Goal: Find specific page/section: Find specific page/section

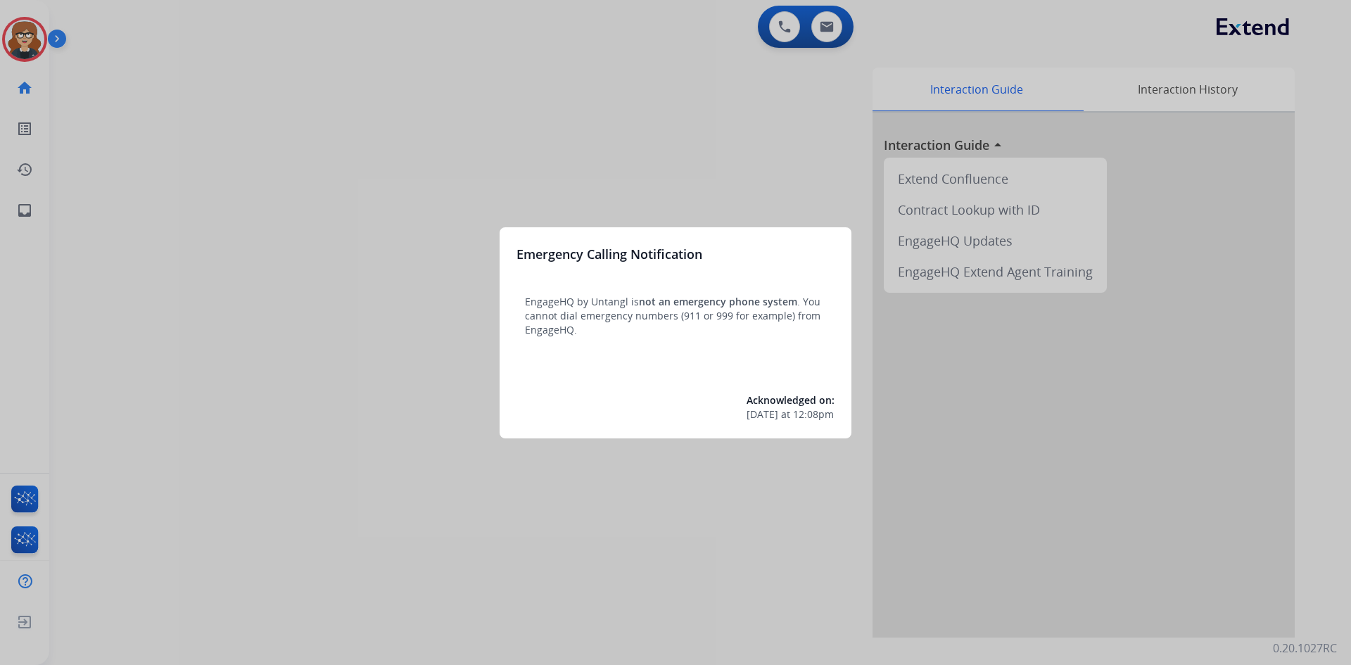
click at [206, 127] on div at bounding box center [675, 332] width 1351 height 665
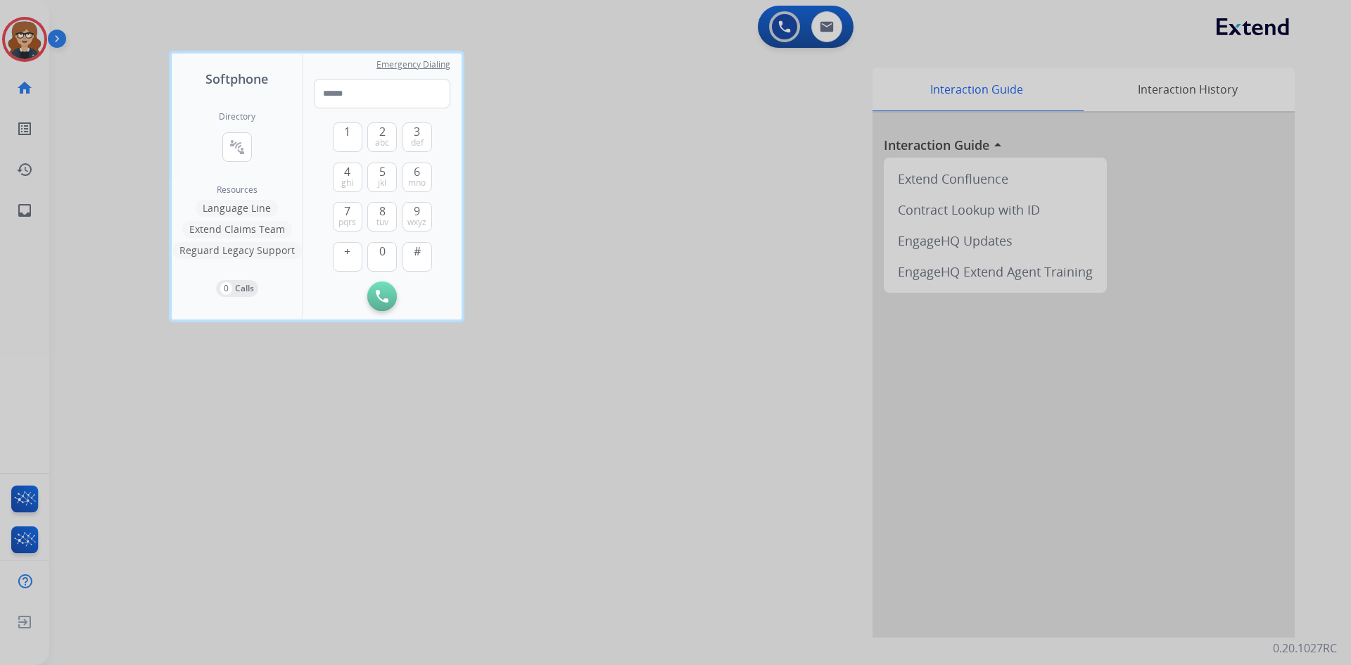
click at [34, 40] on div at bounding box center [675, 332] width 1351 height 665
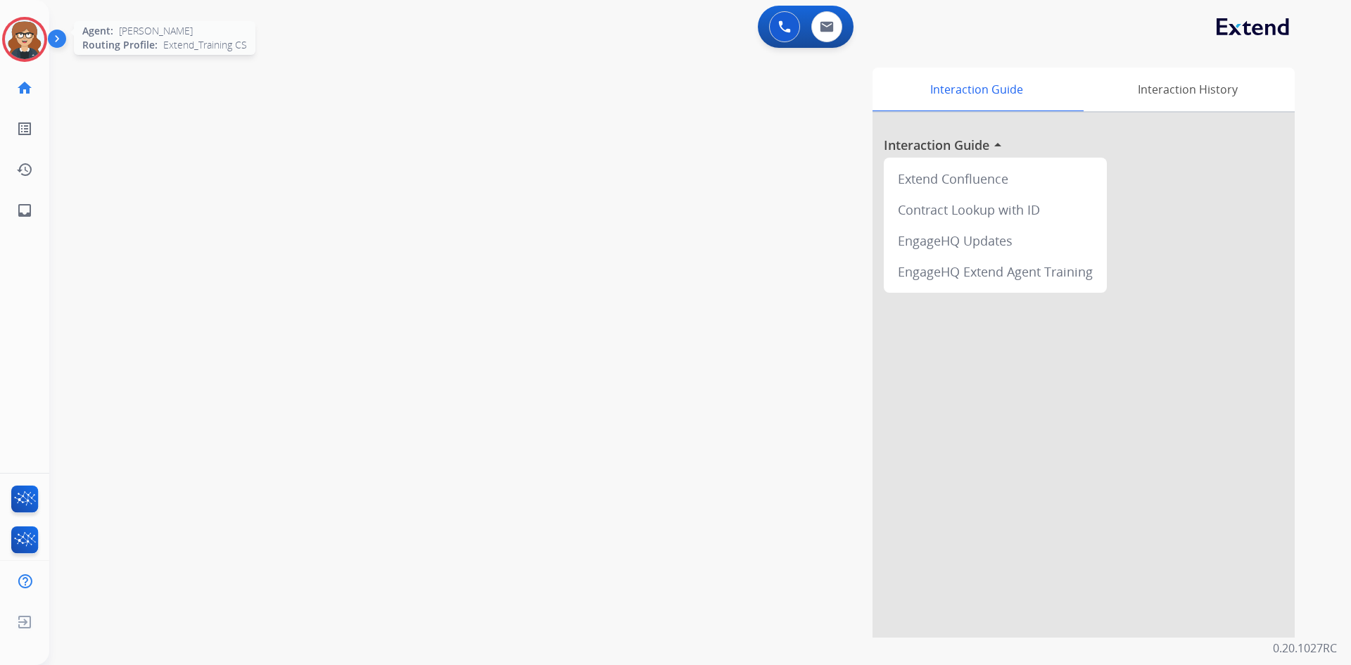
click at [26, 38] on img at bounding box center [24, 39] width 39 height 39
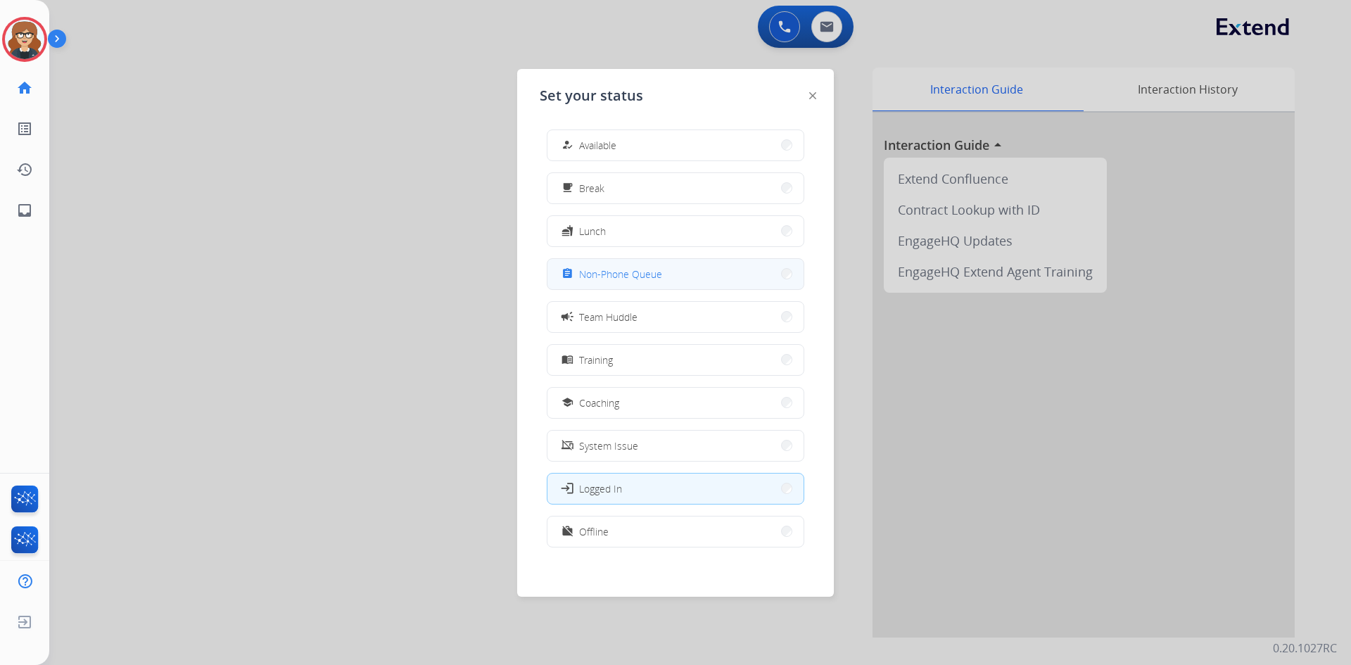
click at [622, 270] on span "Non-Phone Queue" at bounding box center [620, 274] width 83 height 15
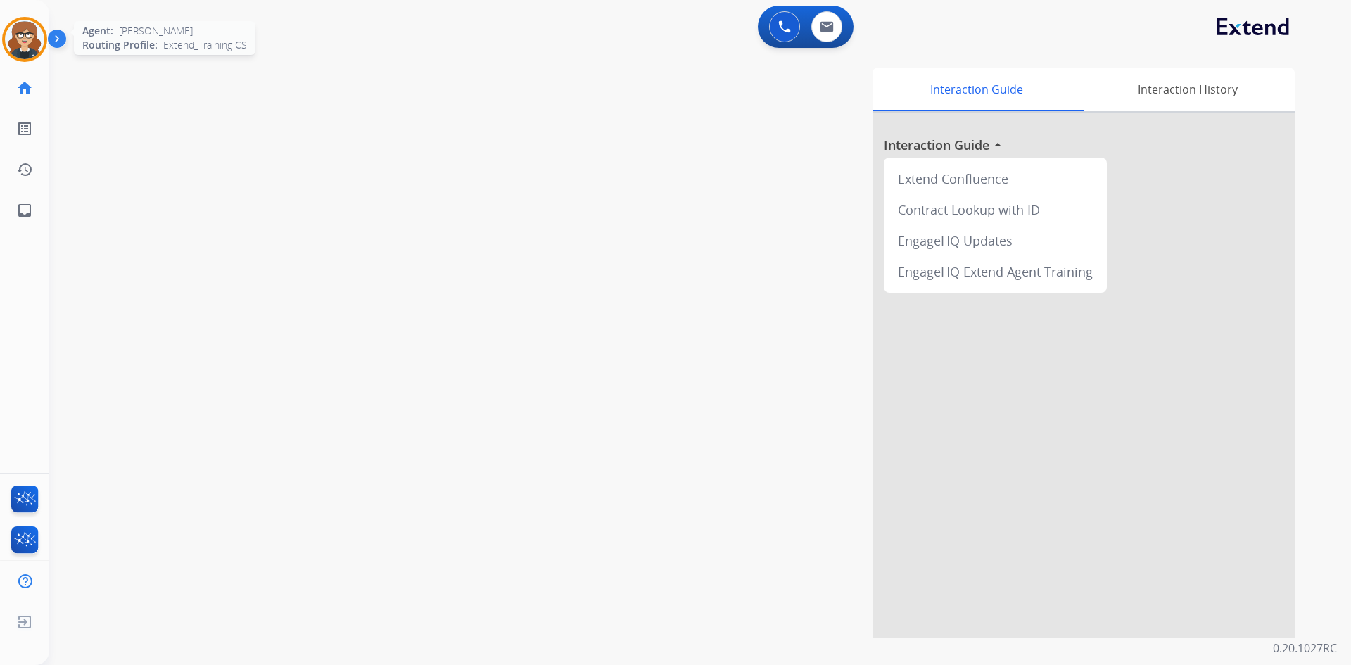
click at [27, 35] on img at bounding box center [24, 39] width 39 height 39
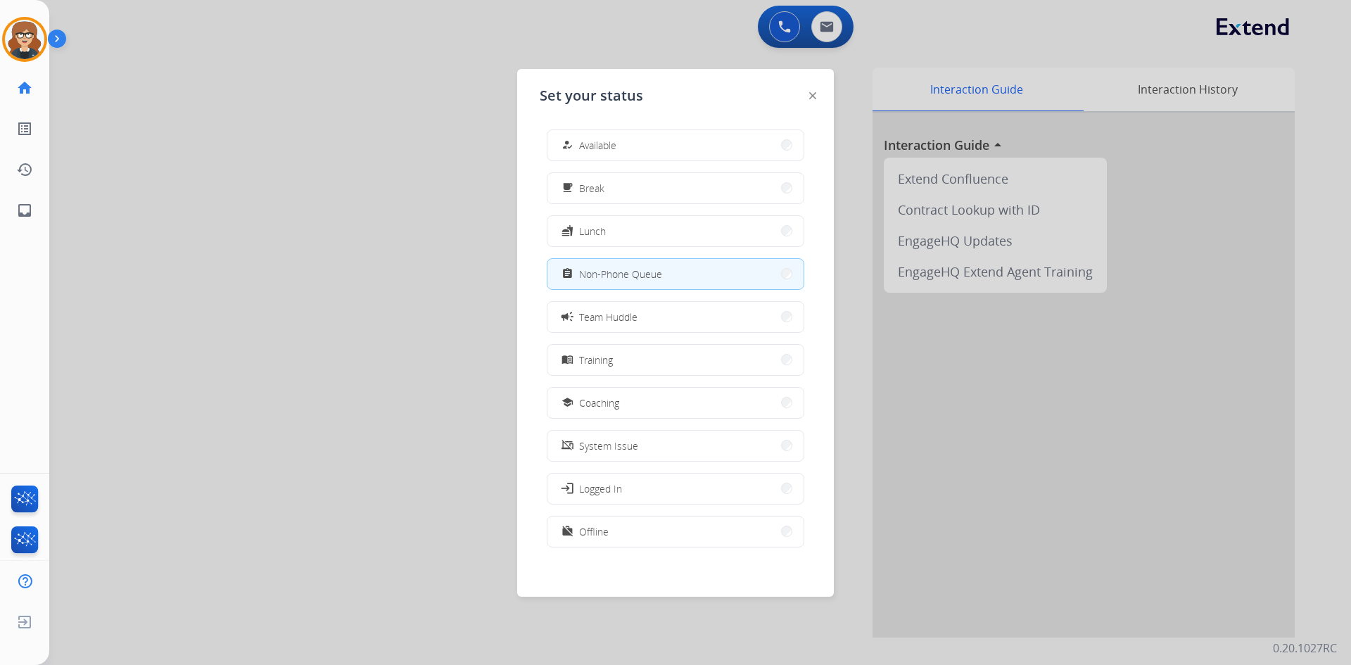
click at [421, 279] on div at bounding box center [675, 332] width 1351 height 665
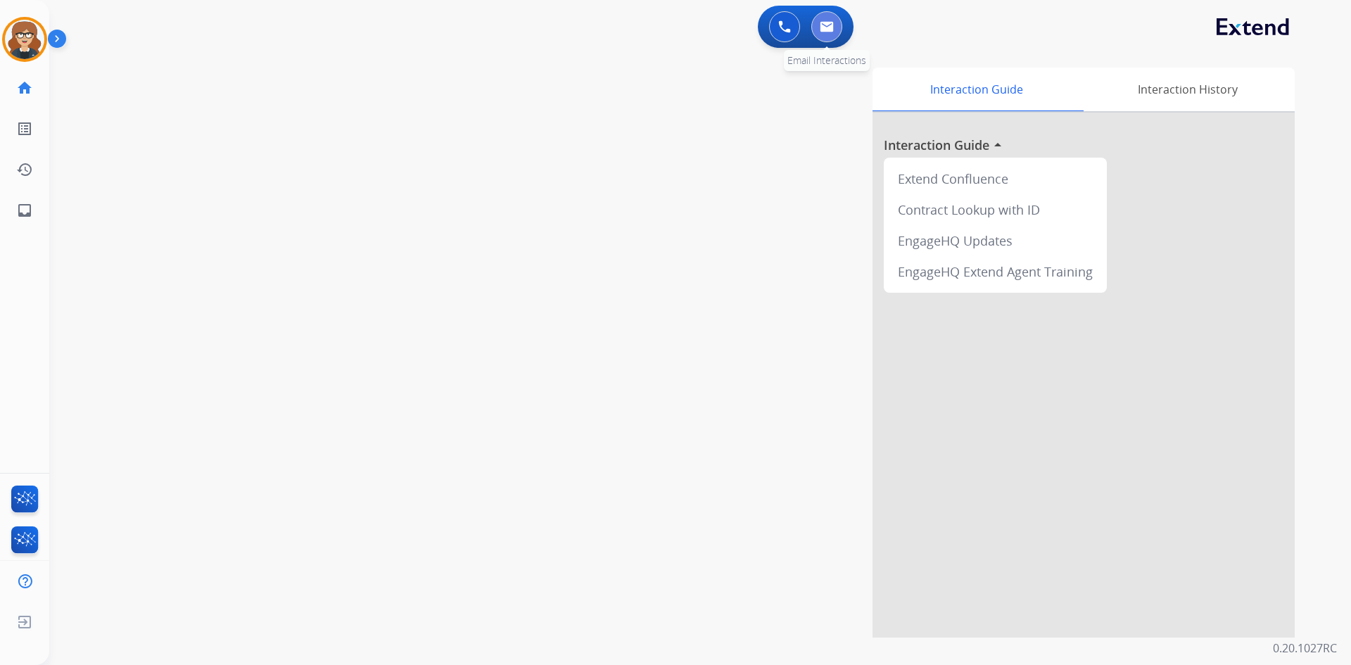
click at [825, 27] on img at bounding box center [827, 26] width 14 height 11
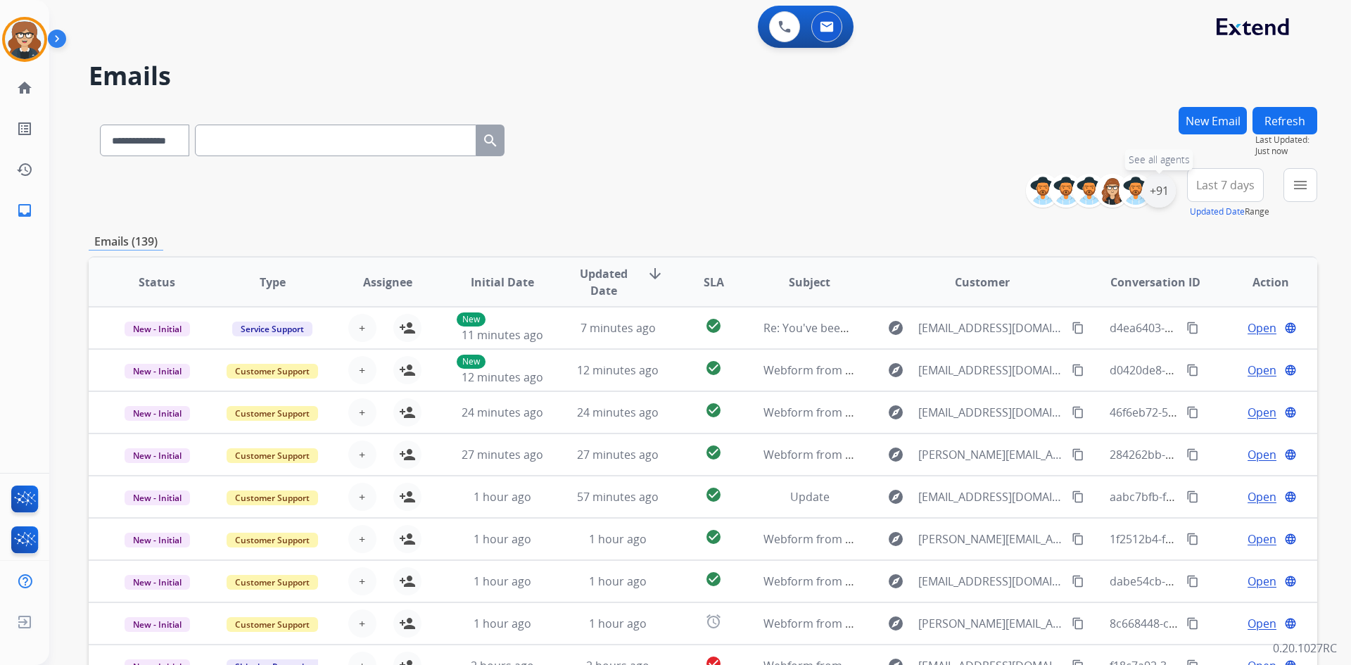
click at [1161, 187] on div "+91" at bounding box center [1159, 191] width 34 height 34
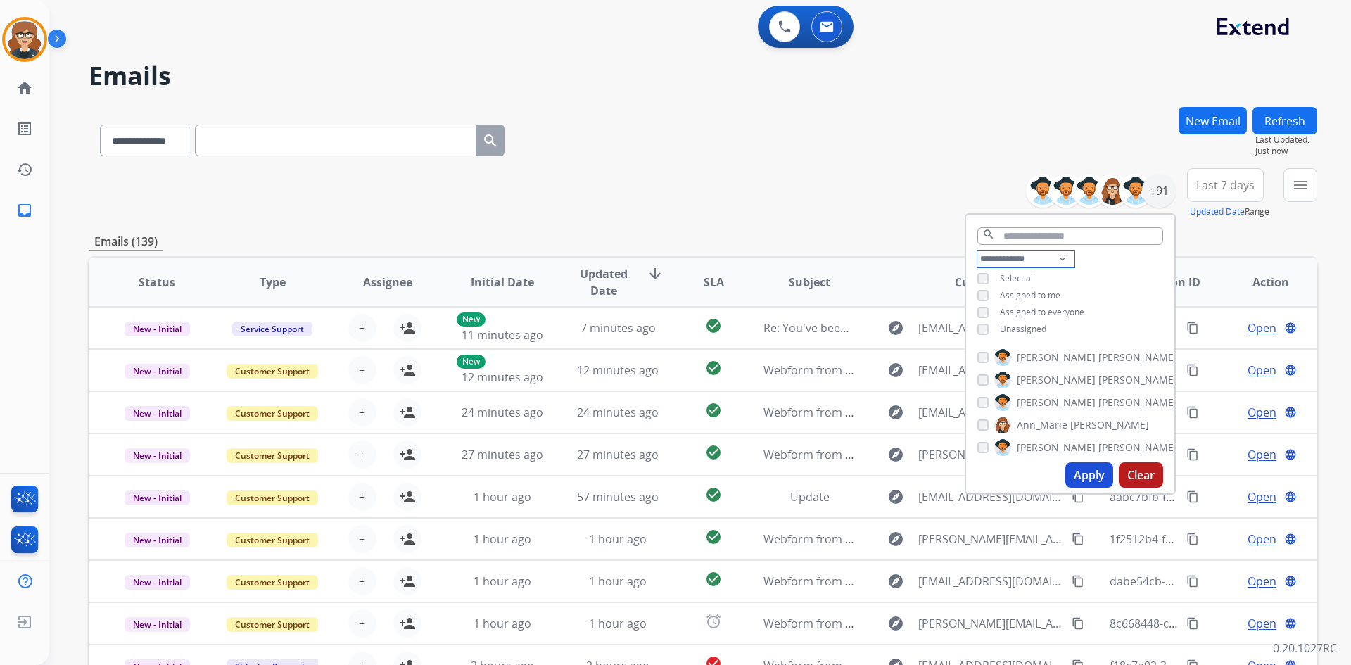
click at [1057, 255] on select "**********" at bounding box center [1025, 258] width 97 height 17
select select "**********"
click at [977, 250] on select "**********" at bounding box center [1025, 258] width 97 height 17
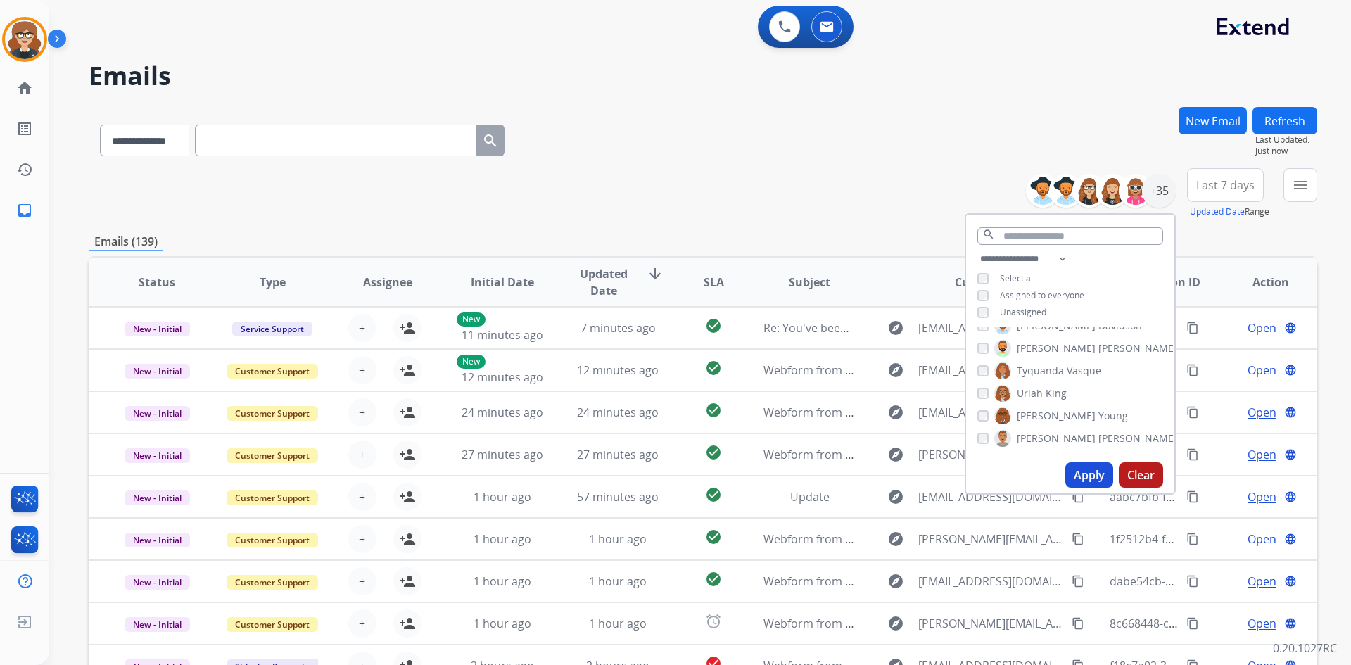
click at [1088, 475] on button "Apply" at bounding box center [1089, 474] width 48 height 25
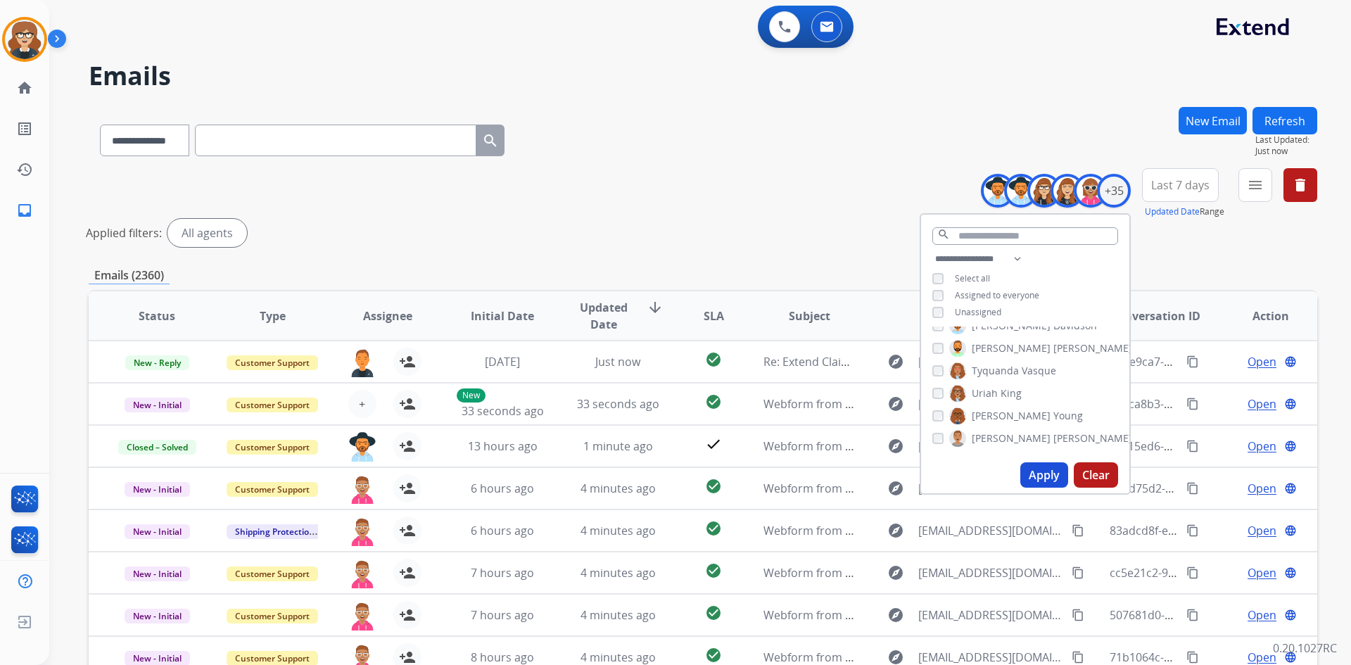
click at [1168, 188] on span "Last 7 days" at bounding box center [1180, 185] width 58 height 6
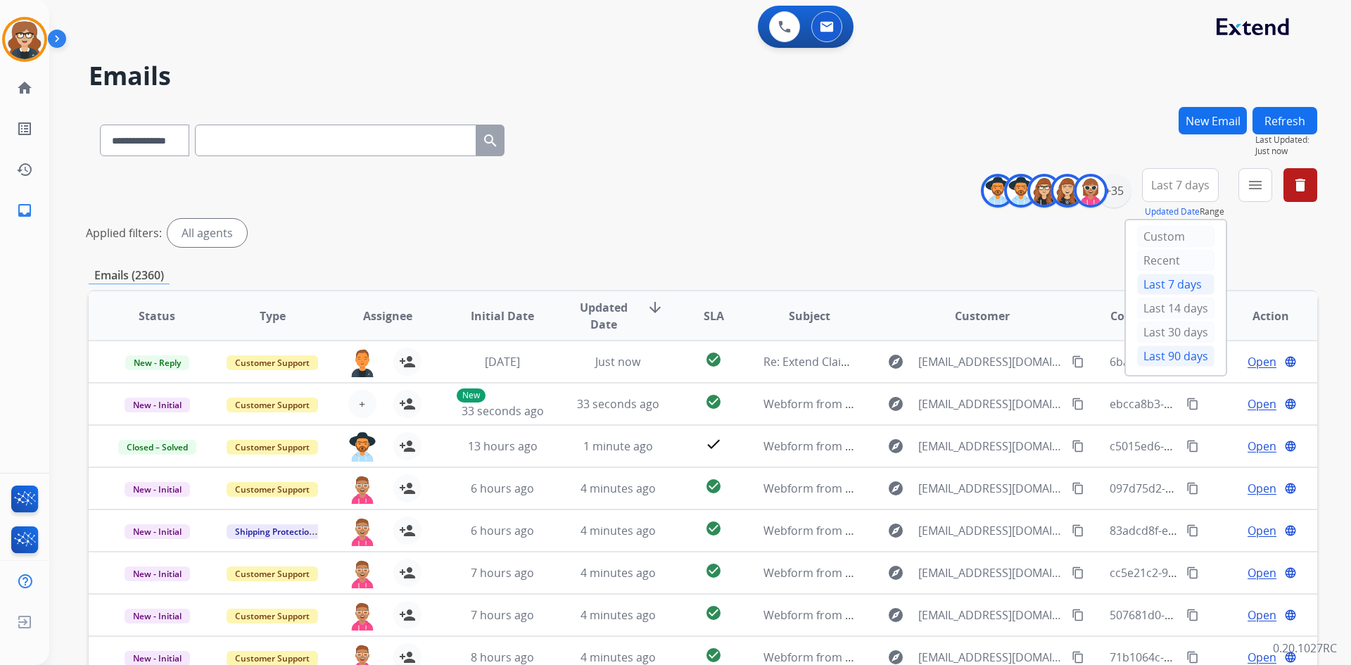
click at [1173, 350] on div "Last 90 days" at bounding box center [1175, 355] width 77 height 21
click at [1264, 180] on button "menu Filters" at bounding box center [1255, 185] width 34 height 34
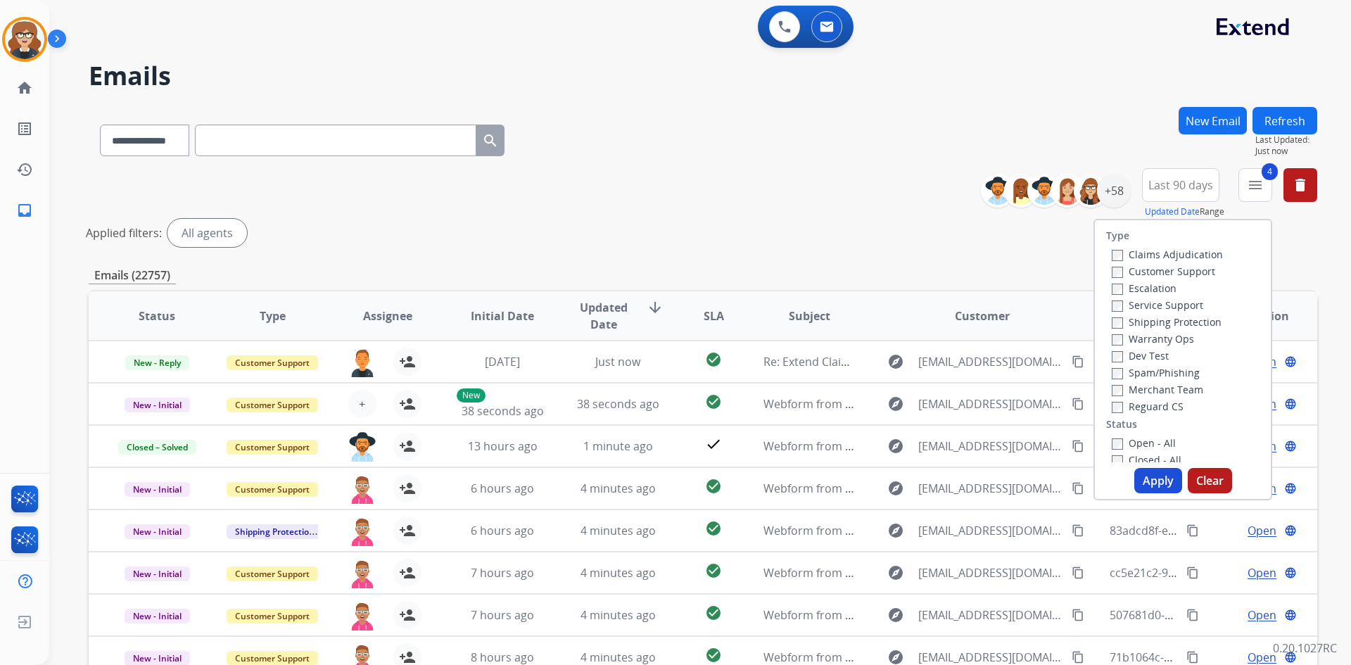
click at [1152, 479] on button "Apply" at bounding box center [1158, 480] width 48 height 25
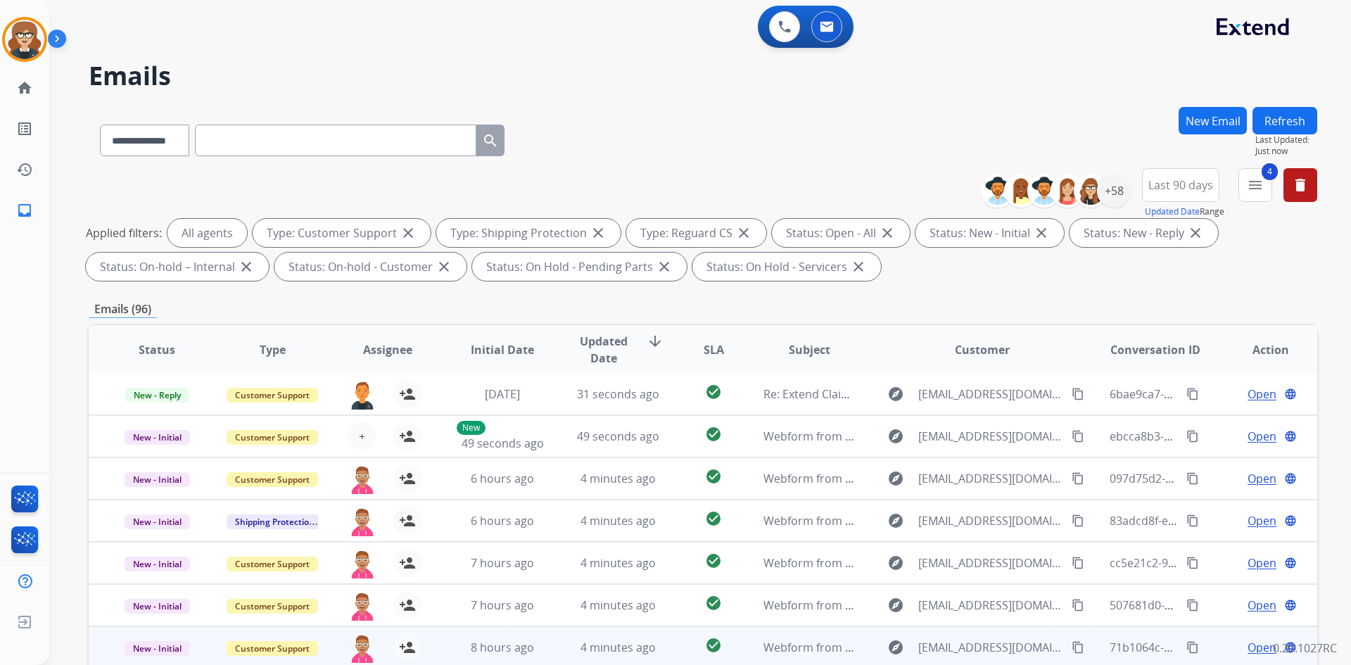
scroll to position [203, 0]
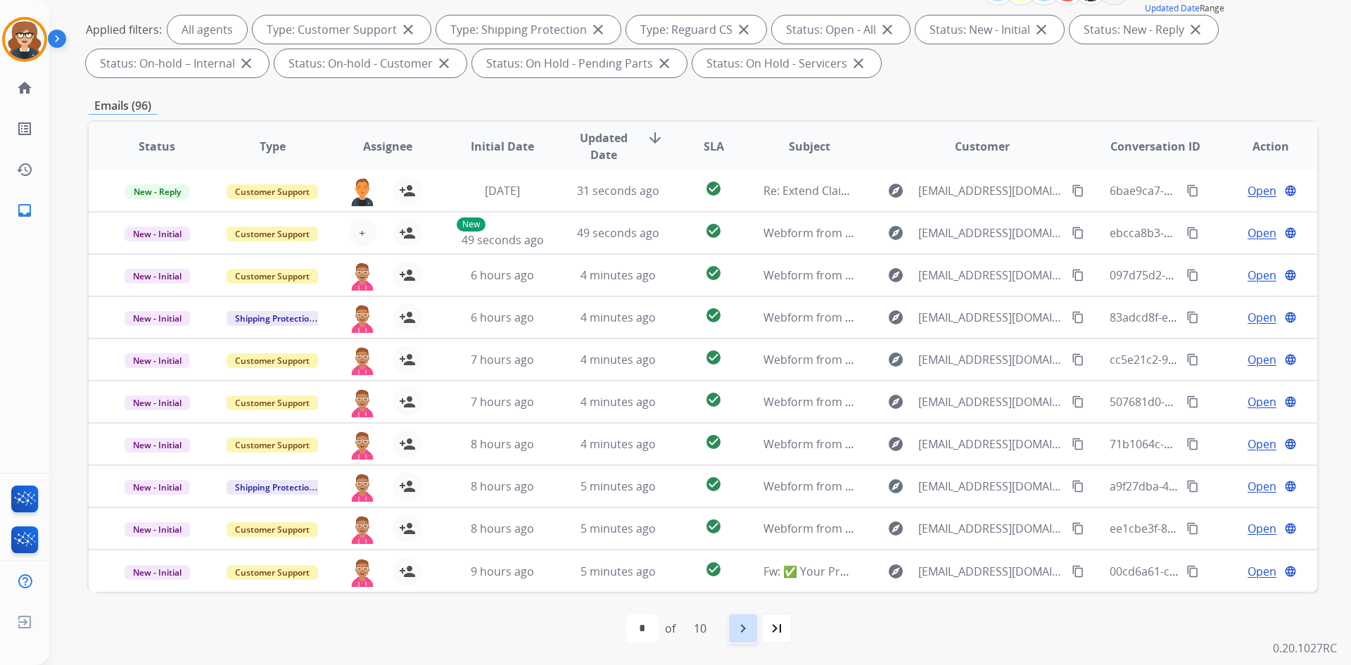
click at [742, 628] on mat-icon "navigate_next" at bounding box center [743, 628] width 17 height 17
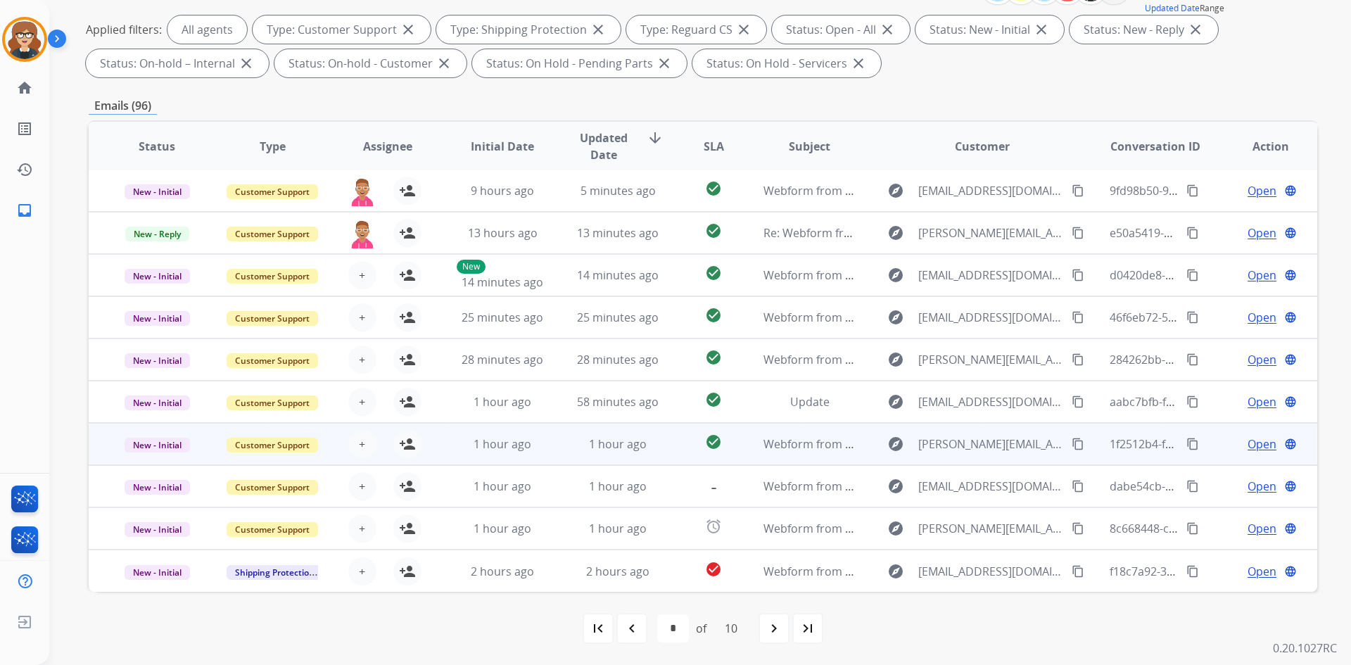
scroll to position [0, 0]
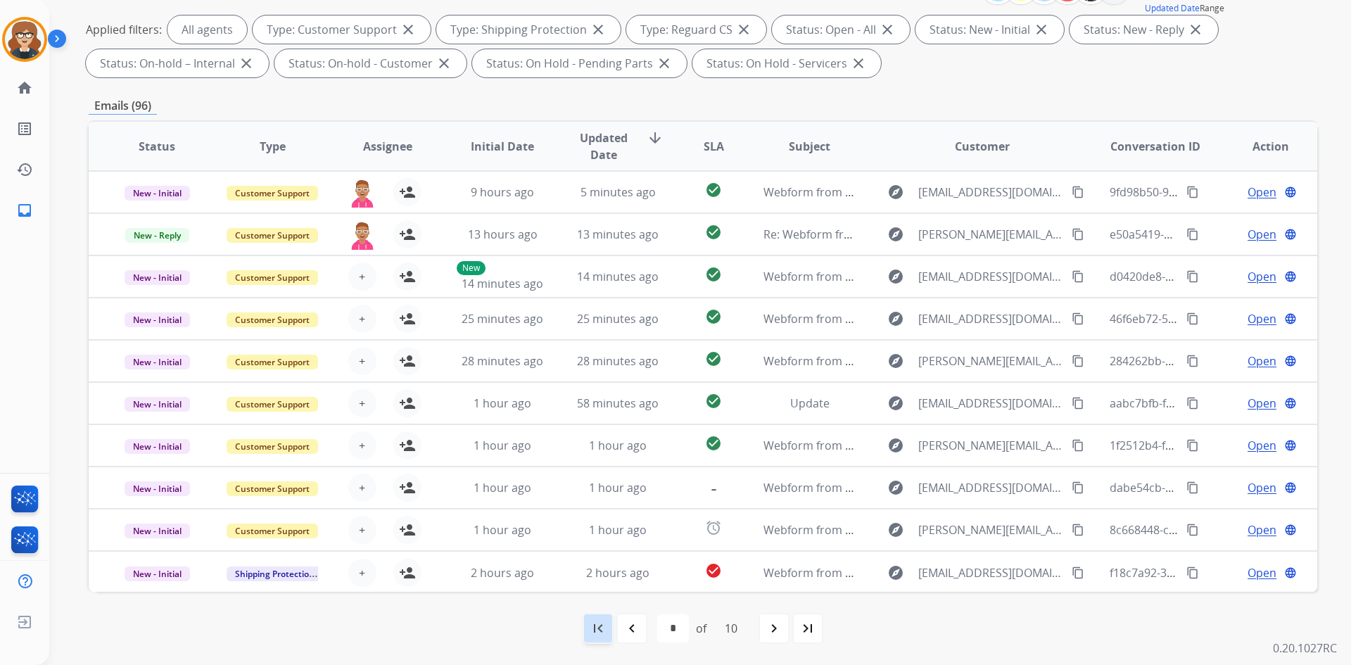
click at [590, 625] on mat-icon "first_page" at bounding box center [598, 628] width 17 height 17
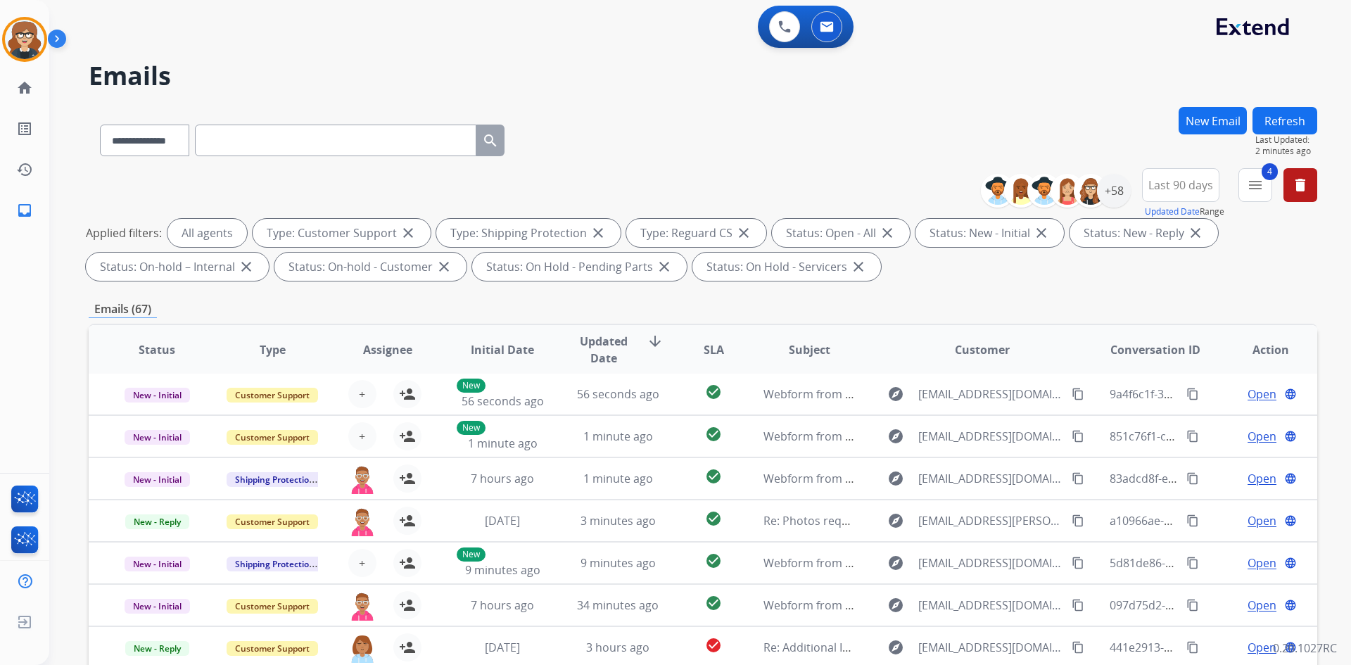
click at [388, 344] on span "Assignee" at bounding box center [387, 349] width 49 height 17
